Goal: Information Seeking & Learning: Check status

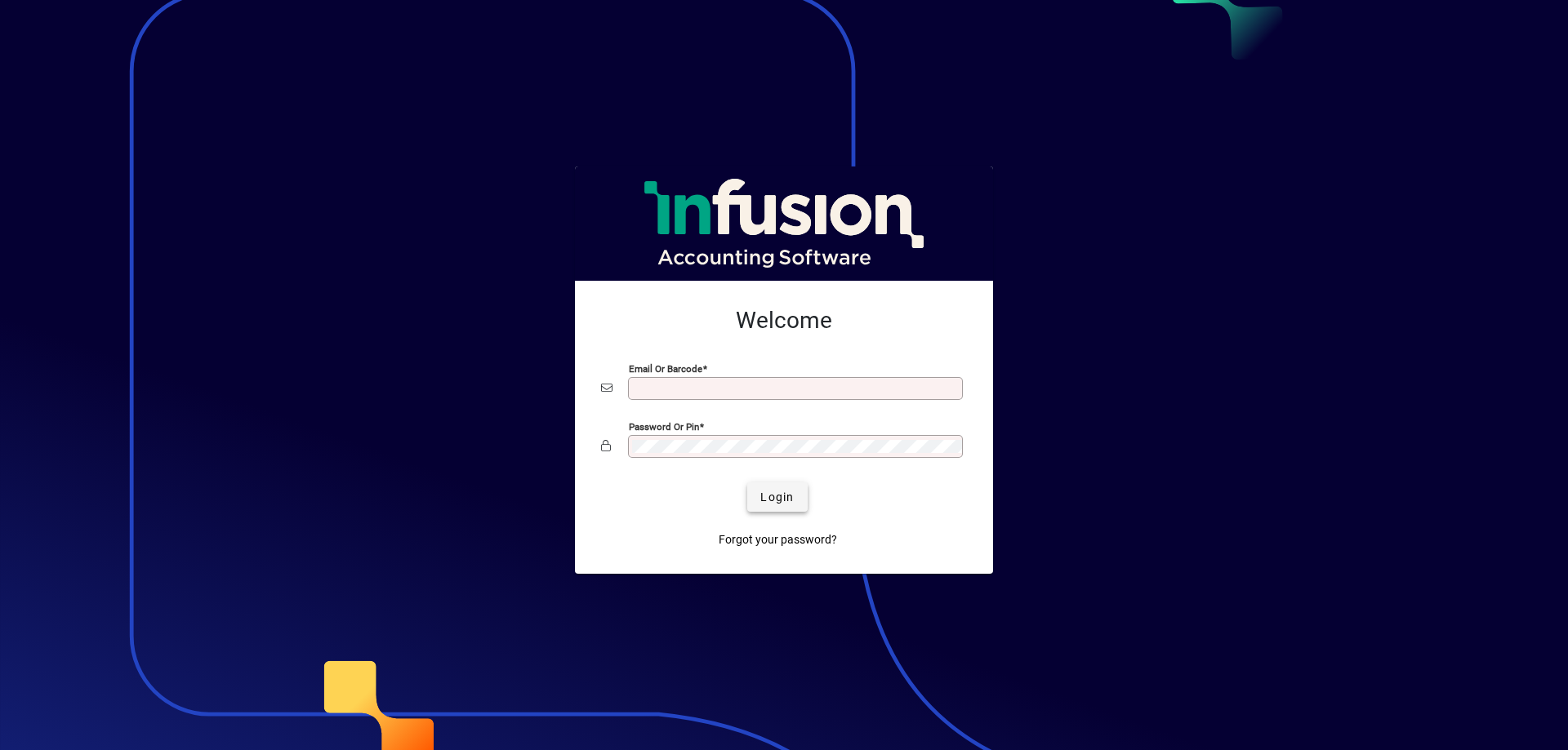
type input "**********"
click at [783, 494] on span "Login" at bounding box center [777, 497] width 34 height 17
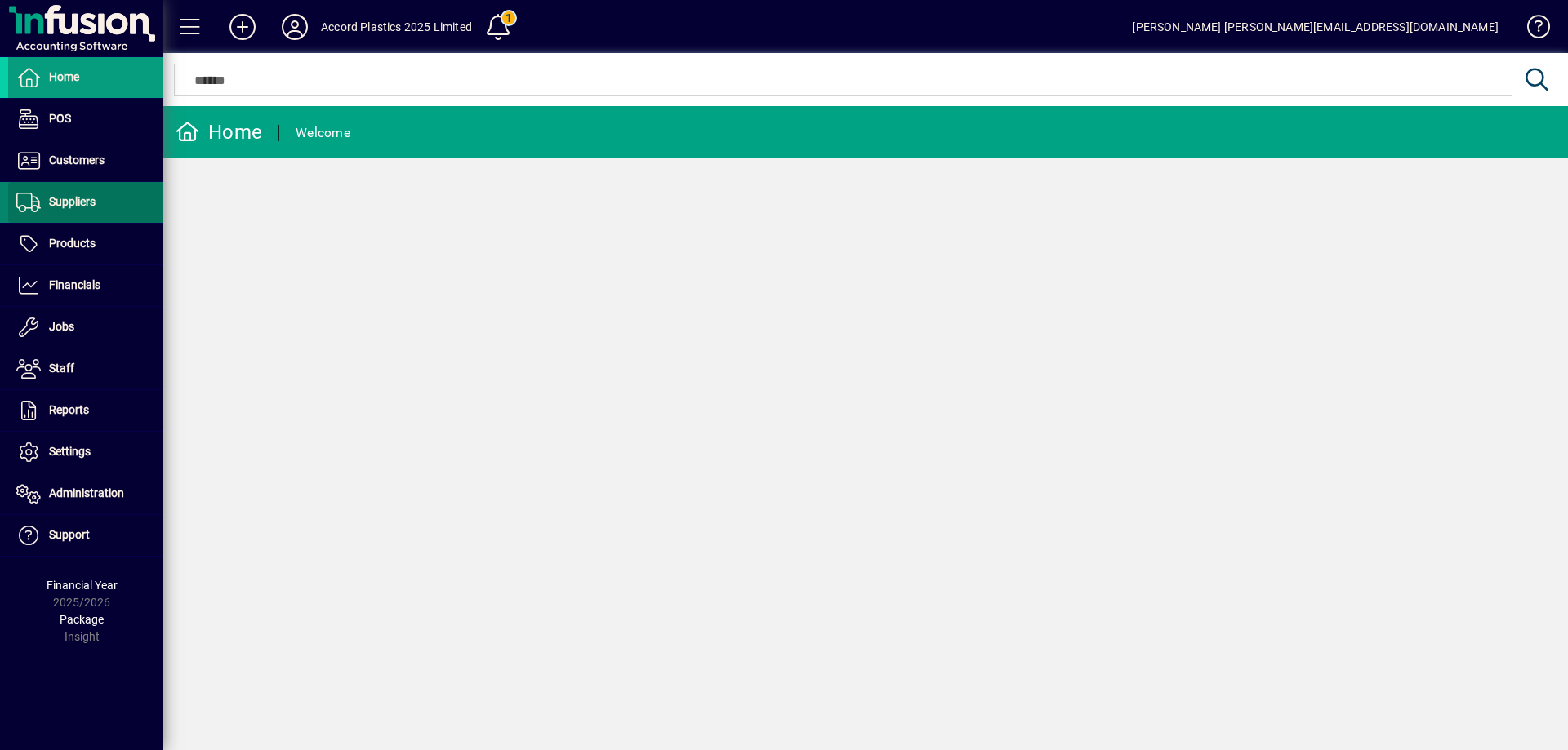
click at [81, 205] on span "Suppliers" at bounding box center [71, 201] width 47 height 13
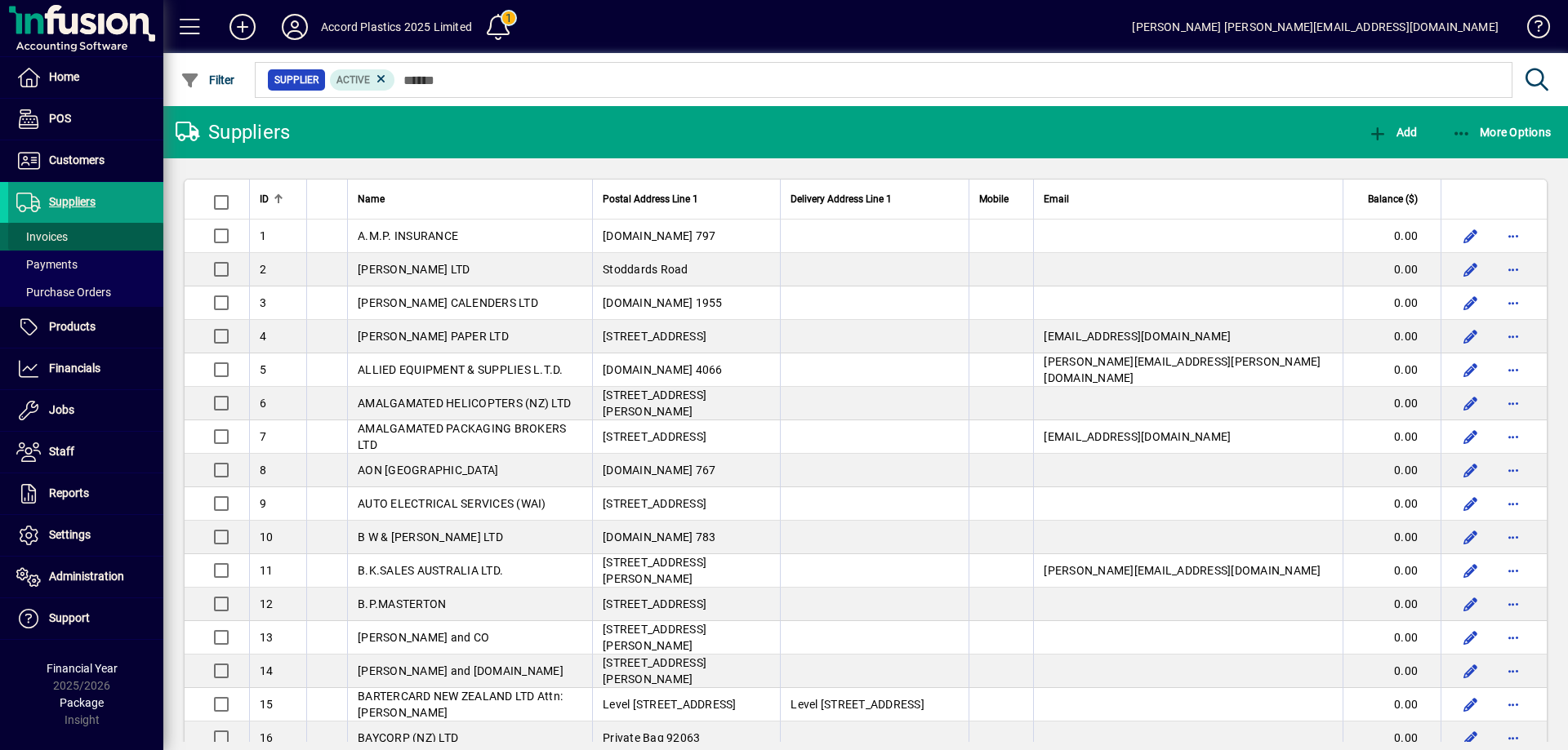
click at [70, 233] on span at bounding box center [85, 237] width 156 height 40
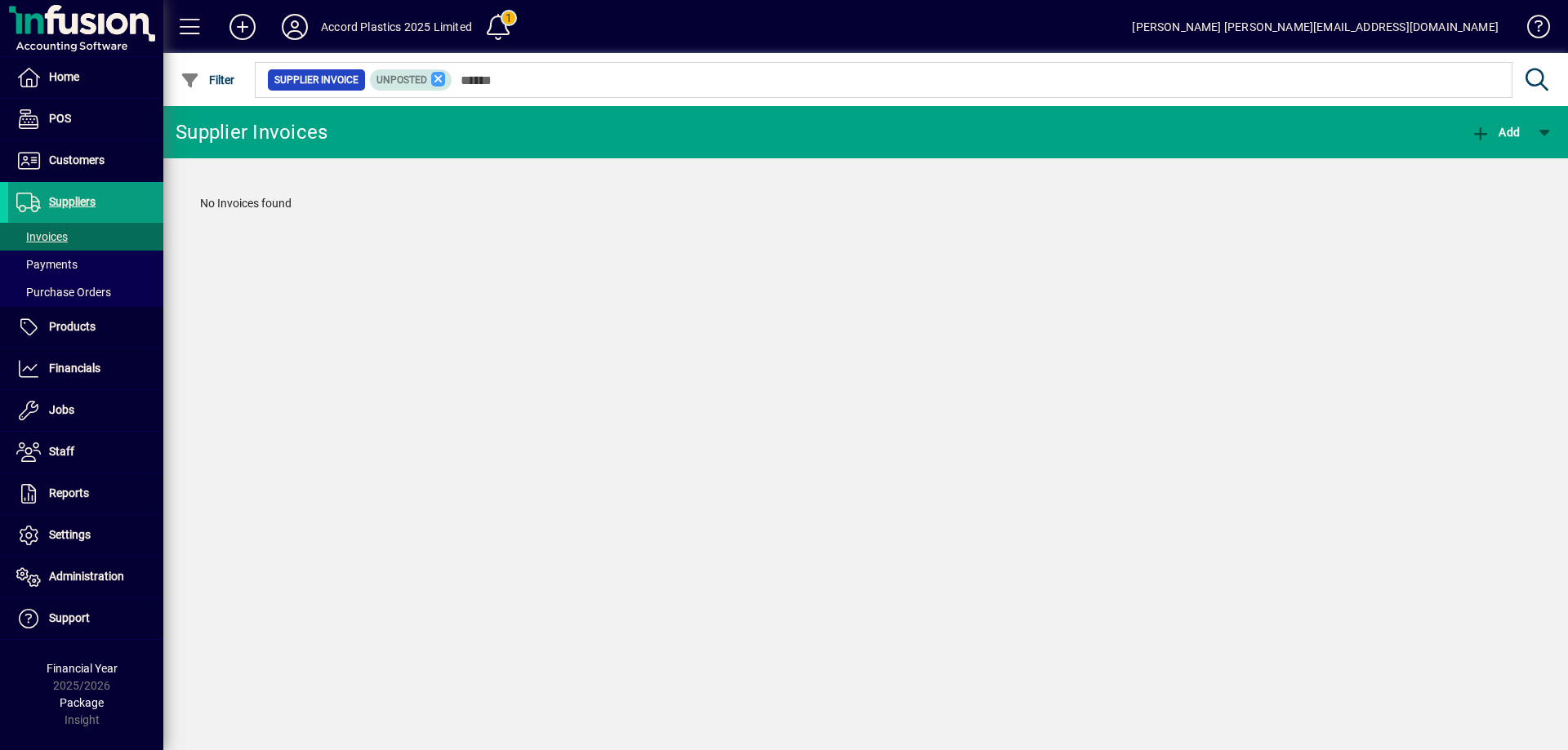
click at [435, 80] on icon at bounding box center [438, 79] width 15 height 15
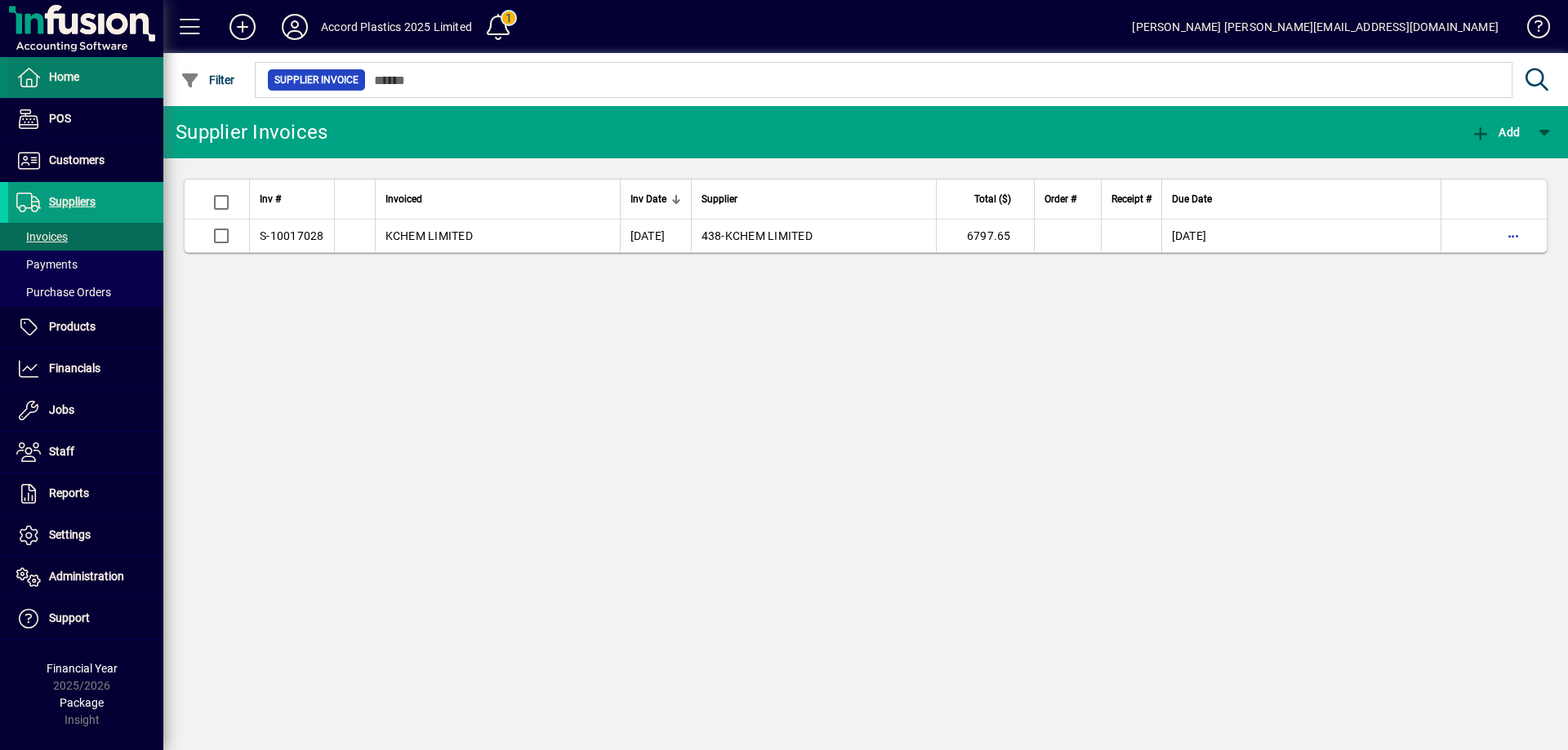
click at [103, 81] on span at bounding box center [85, 78] width 156 height 40
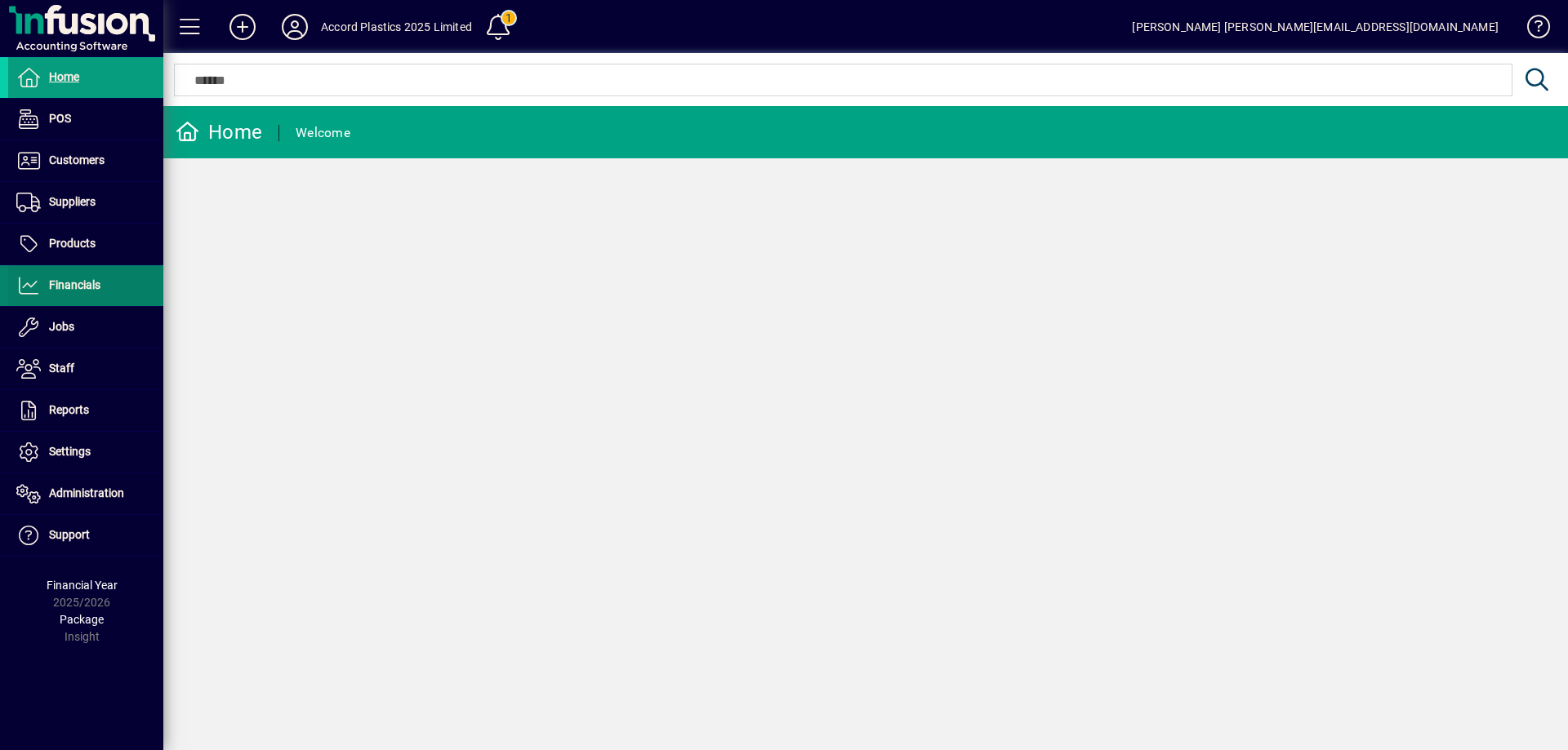
click at [81, 295] on span at bounding box center [85, 286] width 156 height 40
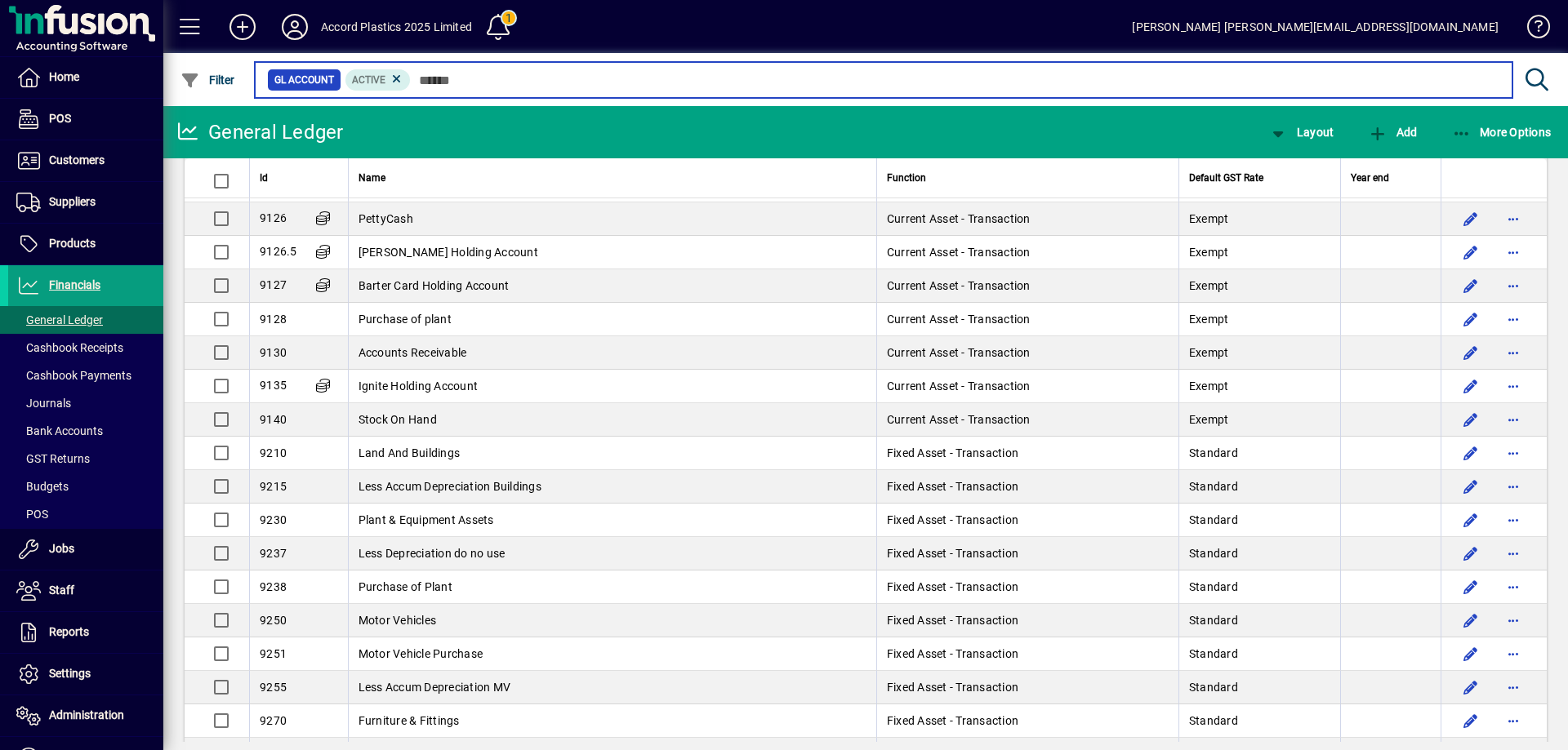
scroll to position [2450, 0]
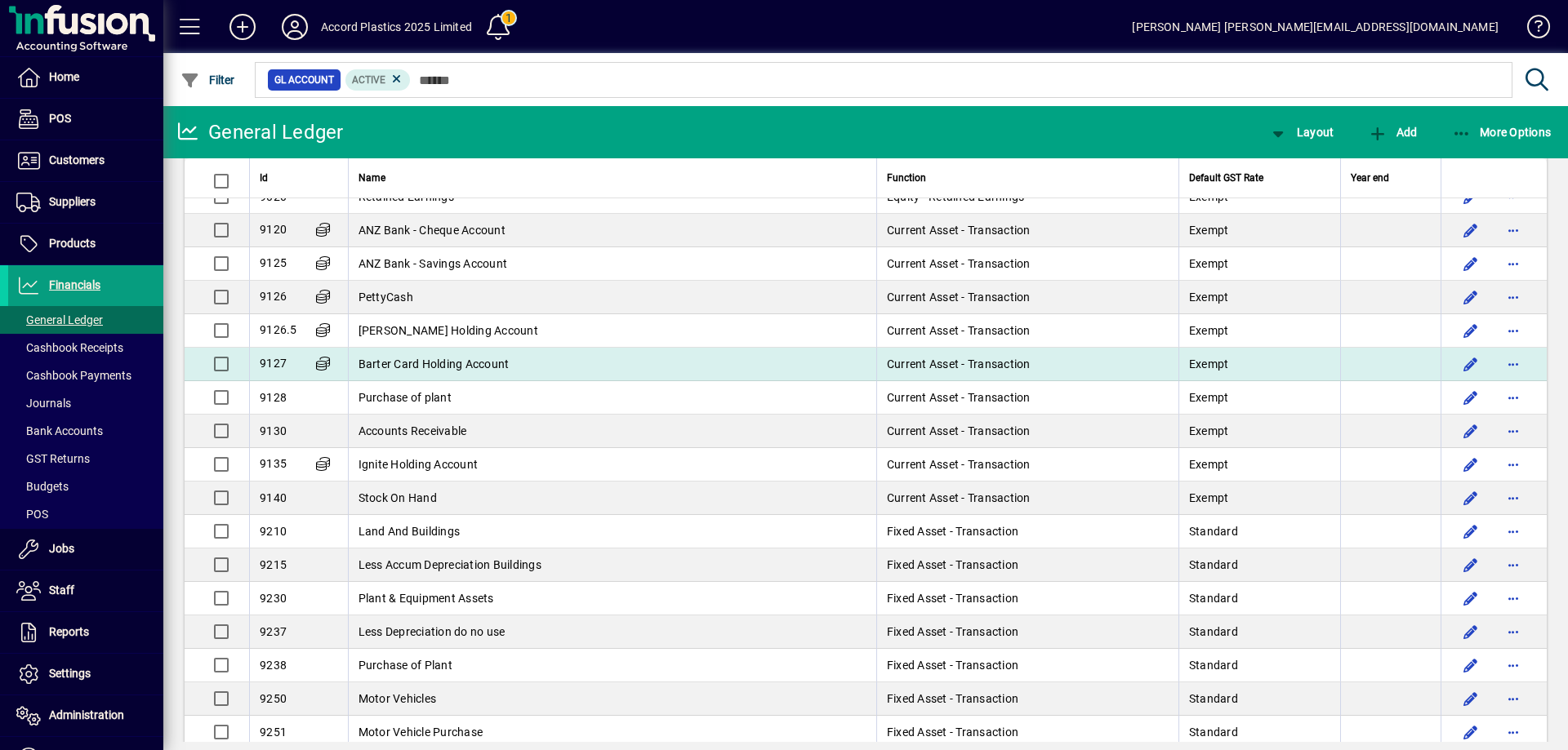
click at [417, 360] on span "Barter Card Holding Account" at bounding box center [434, 364] width 151 height 13
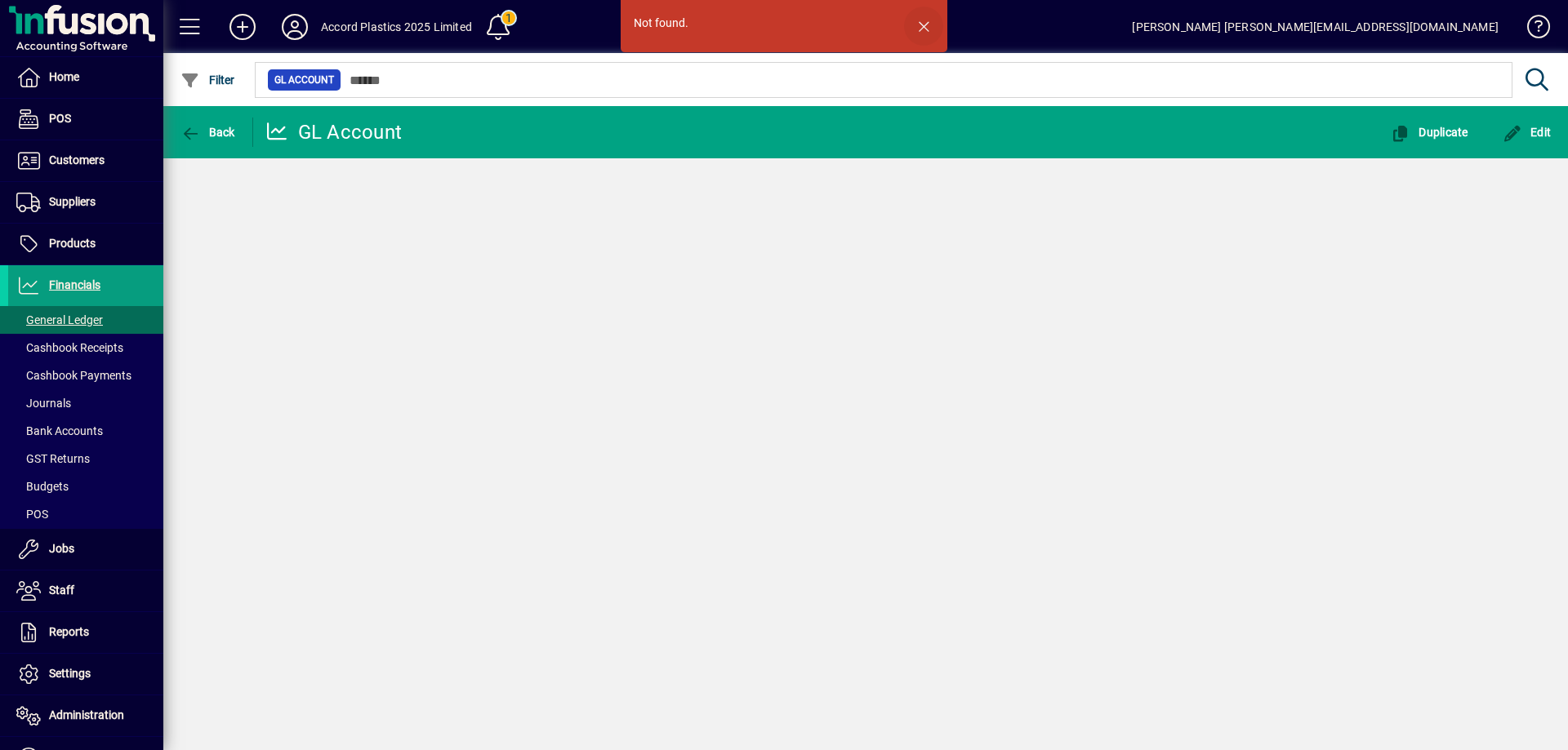
click at [923, 27] on span "button" at bounding box center [924, 27] width 40 height 40
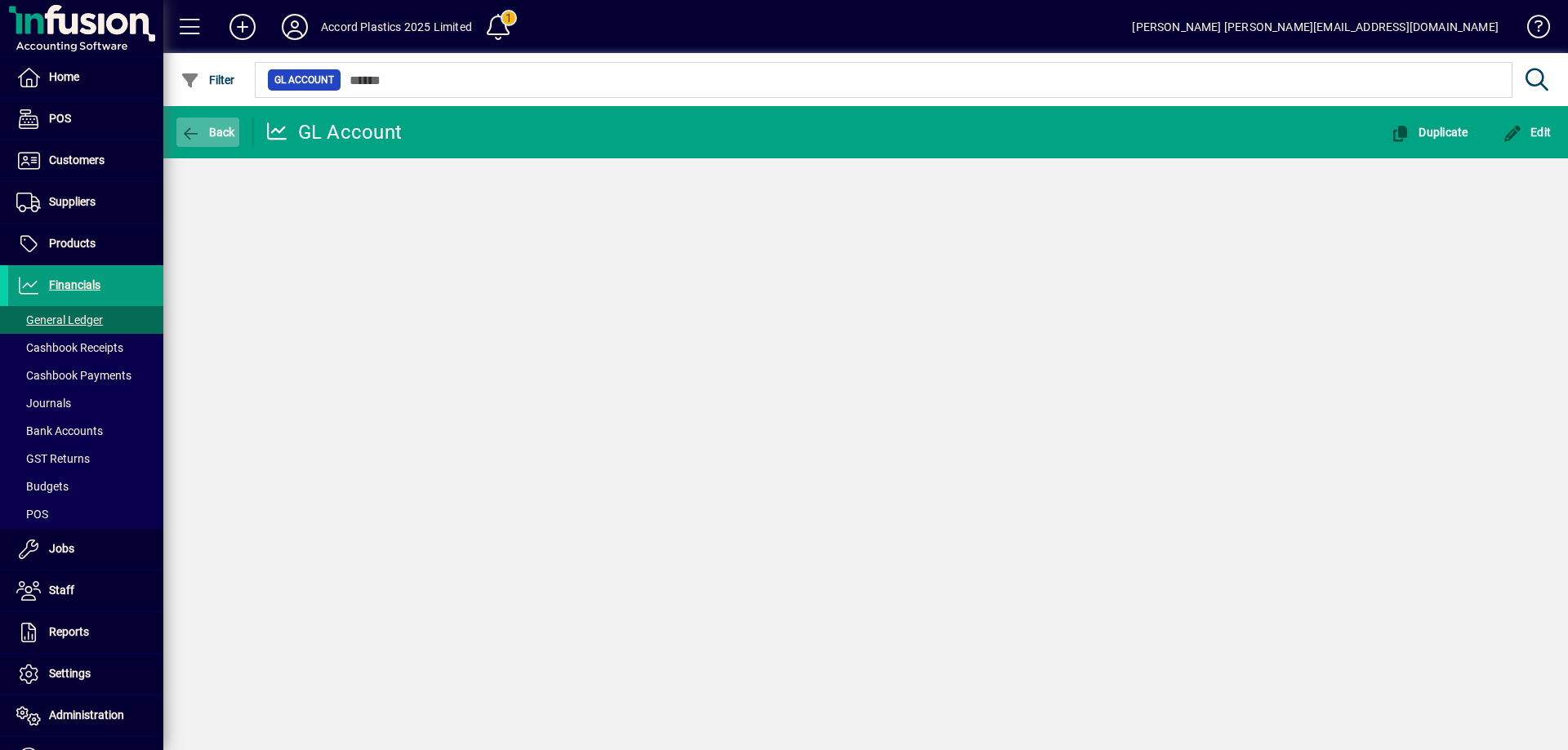
click at [202, 122] on span "button" at bounding box center [207, 133] width 62 height 40
